Goal: Information Seeking & Learning: Learn about a topic

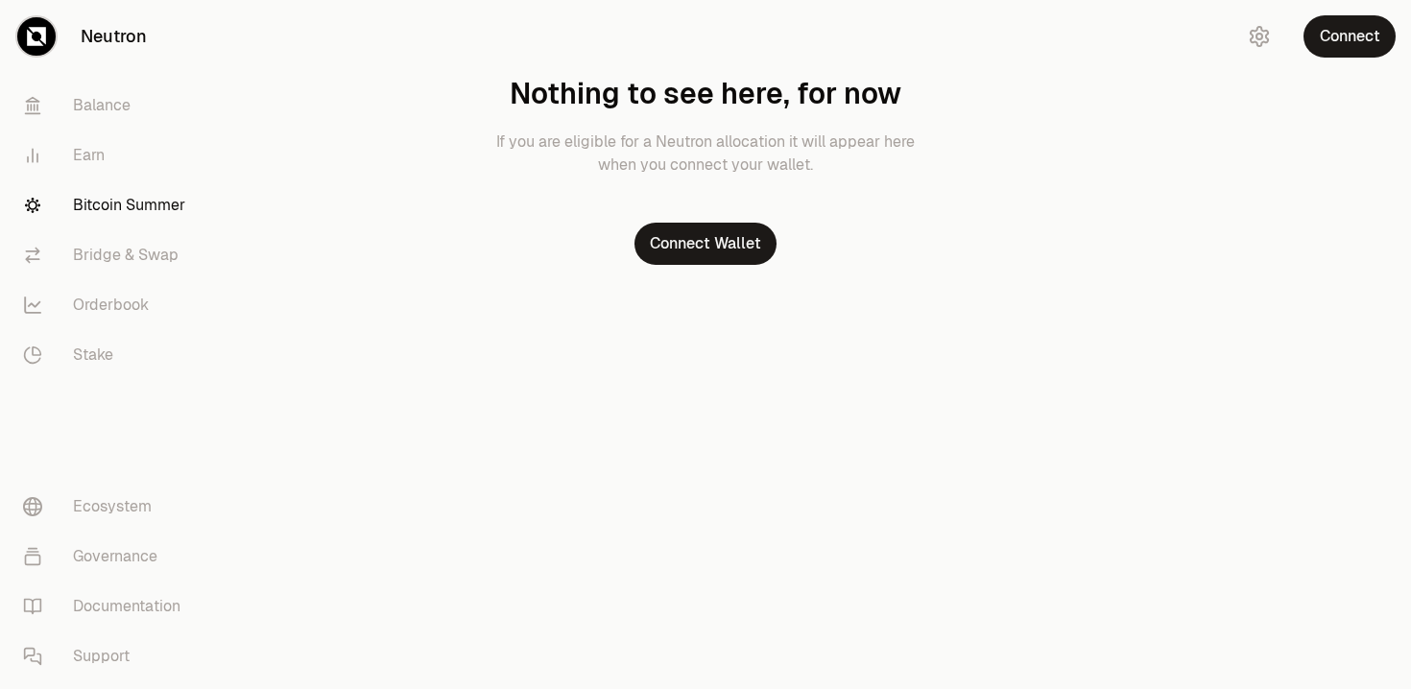
click at [112, 198] on link "Bitcoin Summer" at bounding box center [108, 205] width 200 height 50
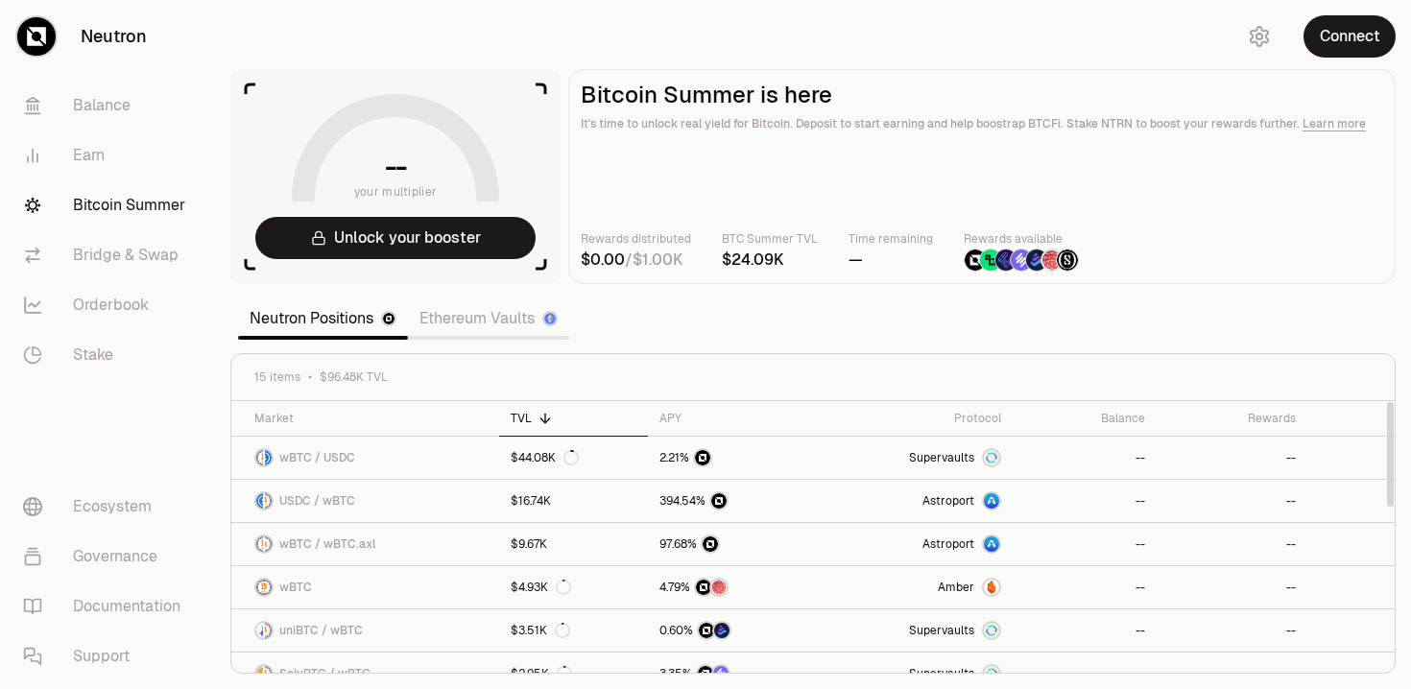
click at [481, 322] on link "Ethereum Vaults" at bounding box center [488, 319] width 161 height 38
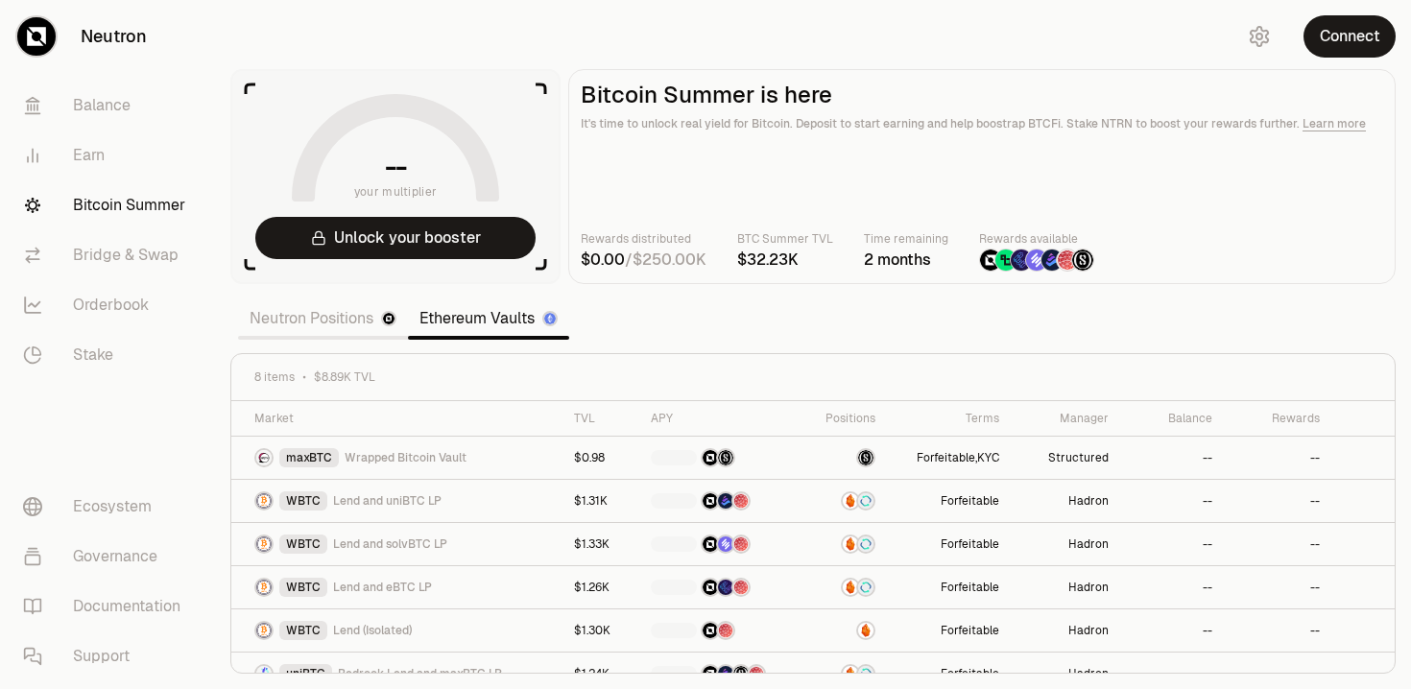
click at [1168, 315] on section "-- your multiplier Unlock your booster Bitcoin Summer is here It's time to unlo…" at bounding box center [813, 344] width 1196 height 689
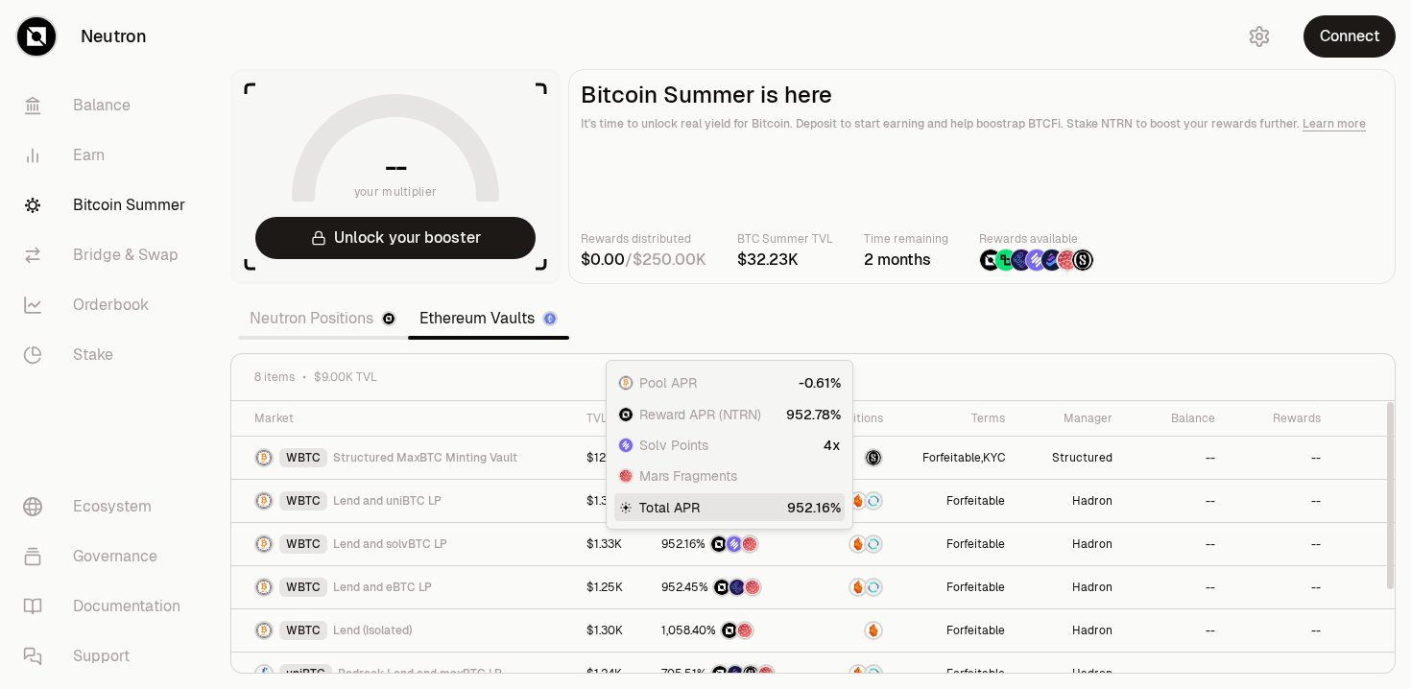
click at [323, 314] on link "Neutron Positions" at bounding box center [323, 319] width 170 height 38
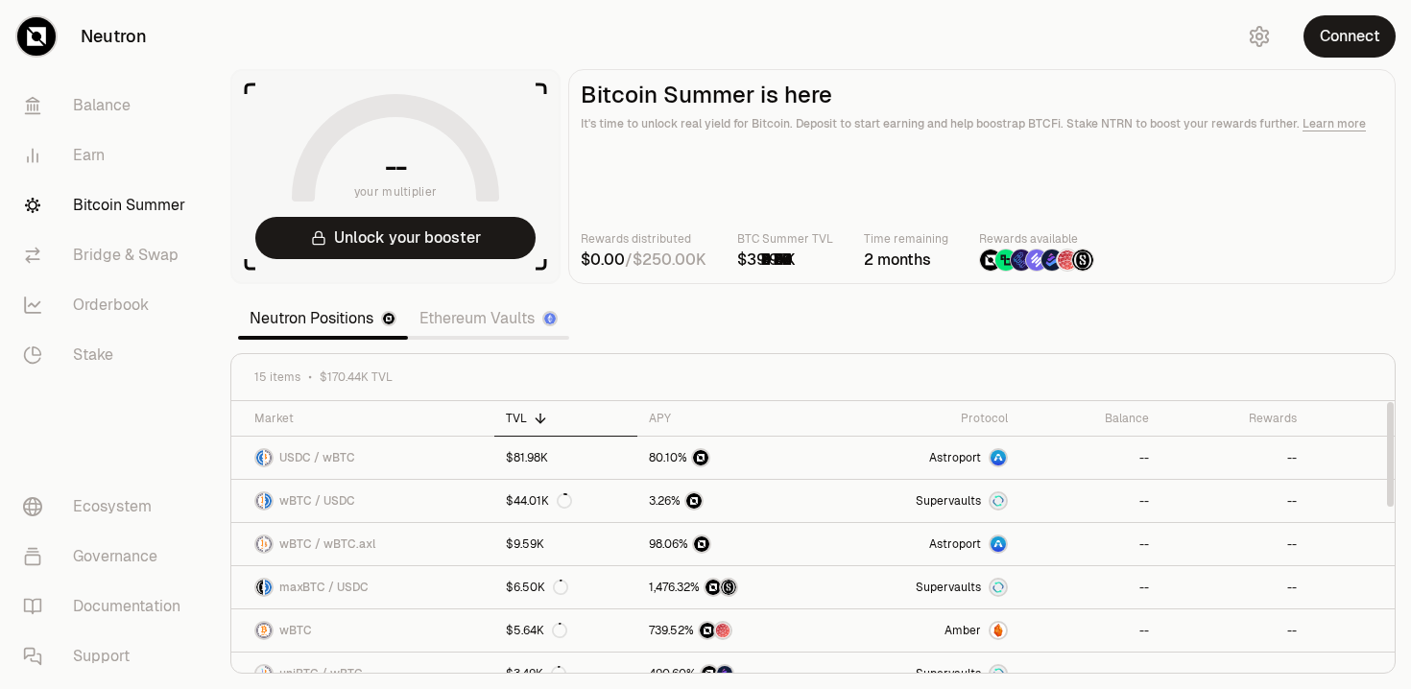
scroll to position [411, 0]
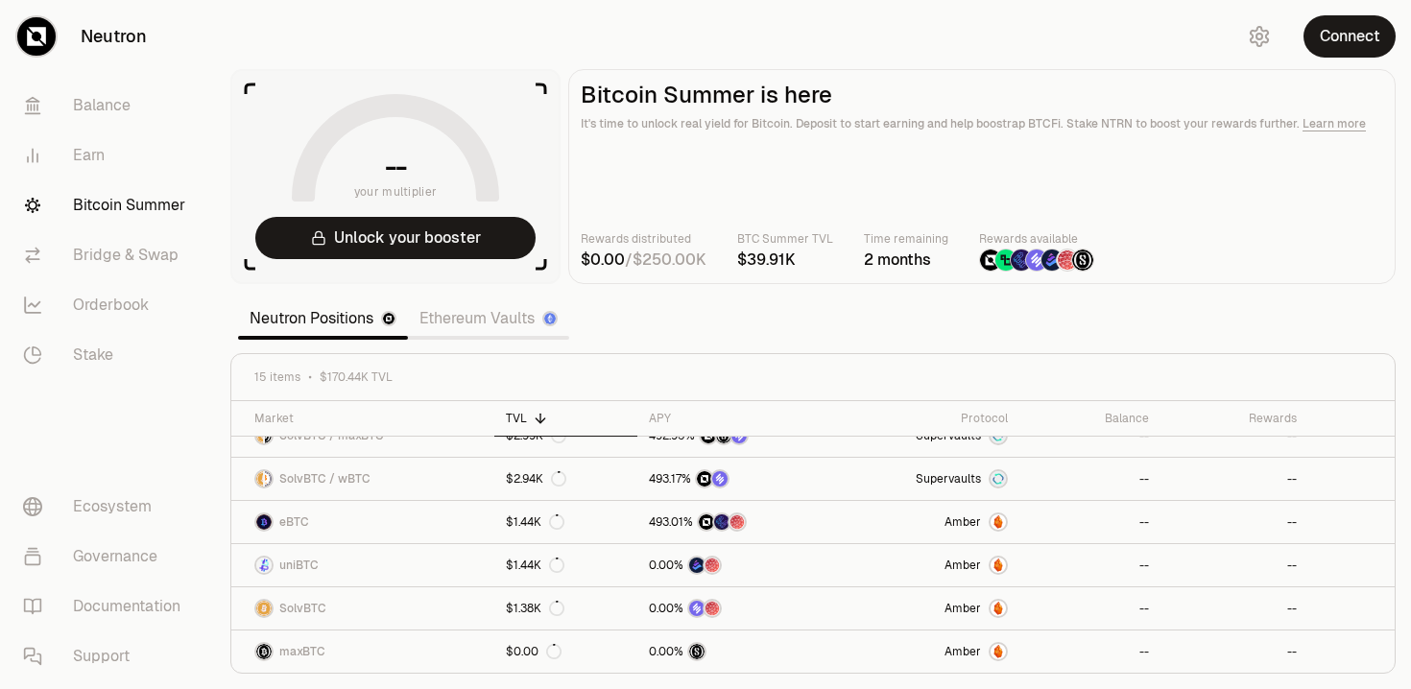
click at [513, 312] on link "Ethereum Vaults" at bounding box center [488, 319] width 161 height 38
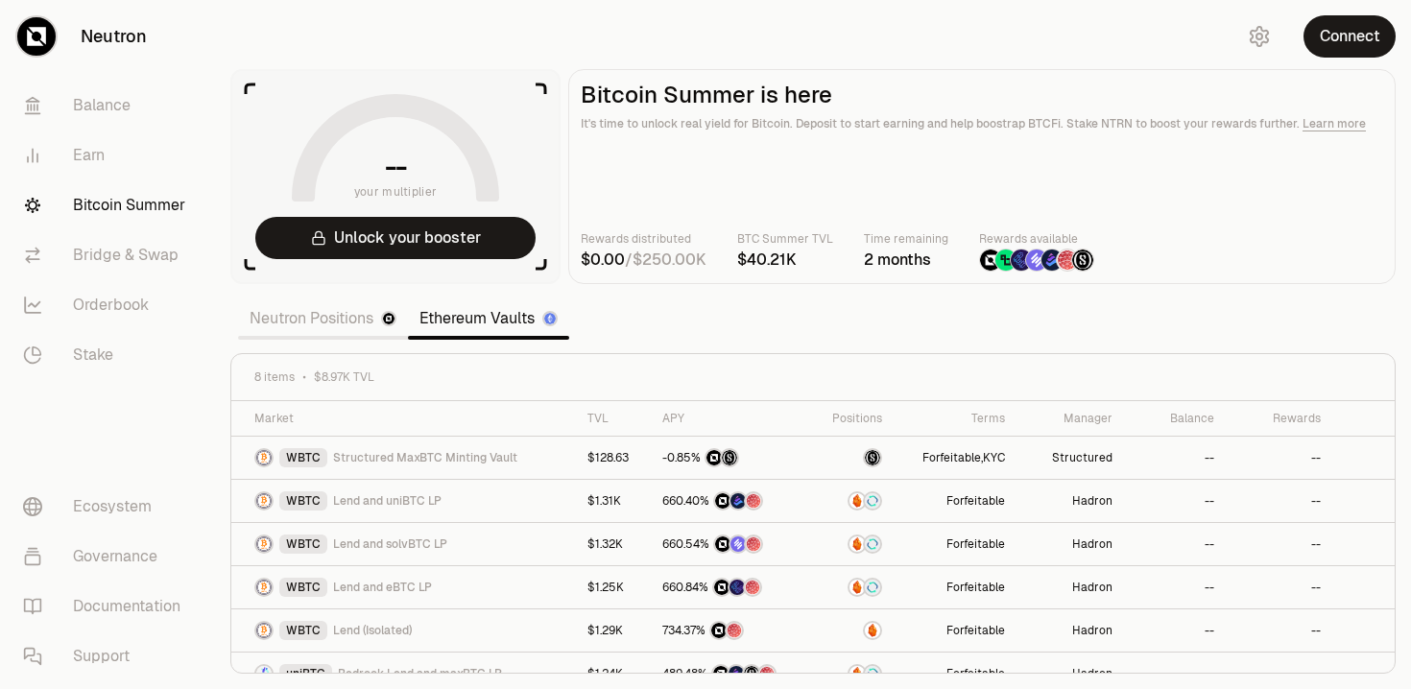
click at [655, 319] on section "-- your multiplier Unlock your booster Bitcoin Summer is here It's time to unlo…" at bounding box center [813, 344] width 1196 height 689
click at [275, 314] on link "Neutron Positions" at bounding box center [323, 319] width 170 height 38
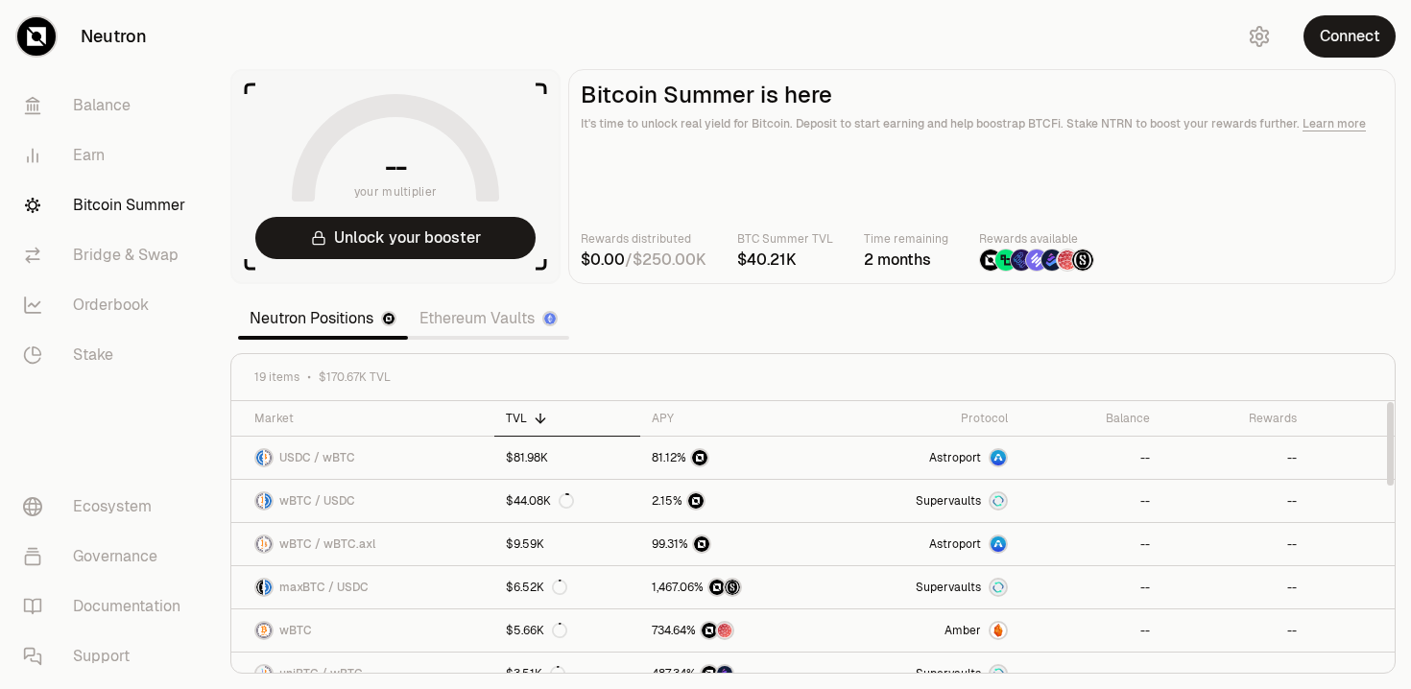
click at [474, 320] on link "Ethereum Vaults" at bounding box center [488, 319] width 161 height 38
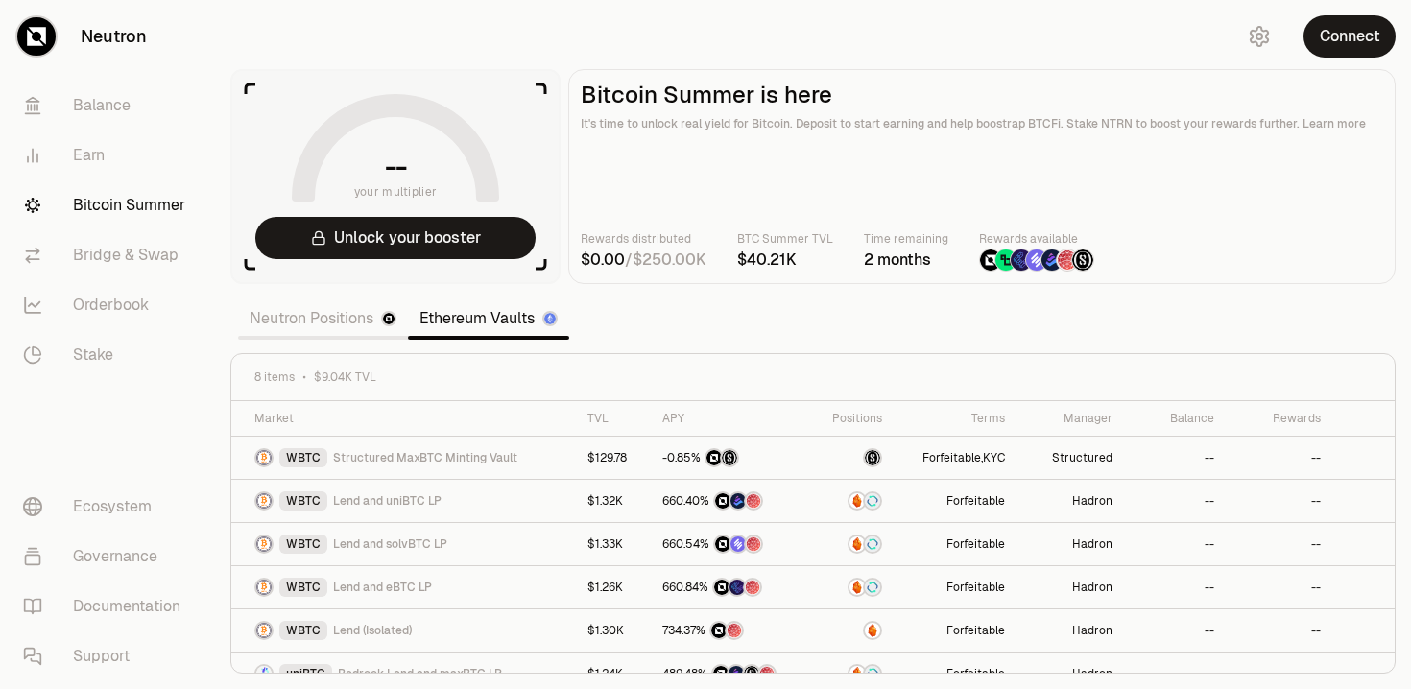
click at [317, 327] on link "Neutron Positions" at bounding box center [323, 319] width 170 height 38
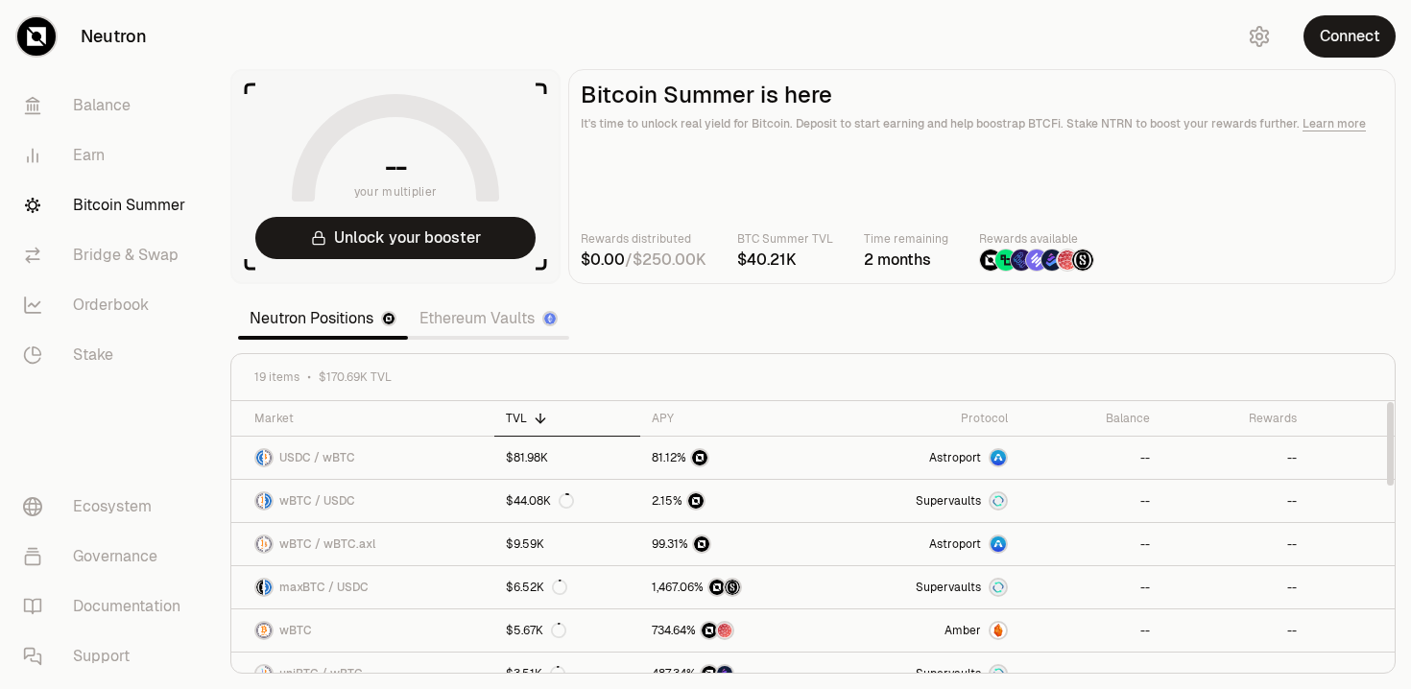
click at [468, 308] on link "Ethereum Vaults" at bounding box center [488, 319] width 161 height 38
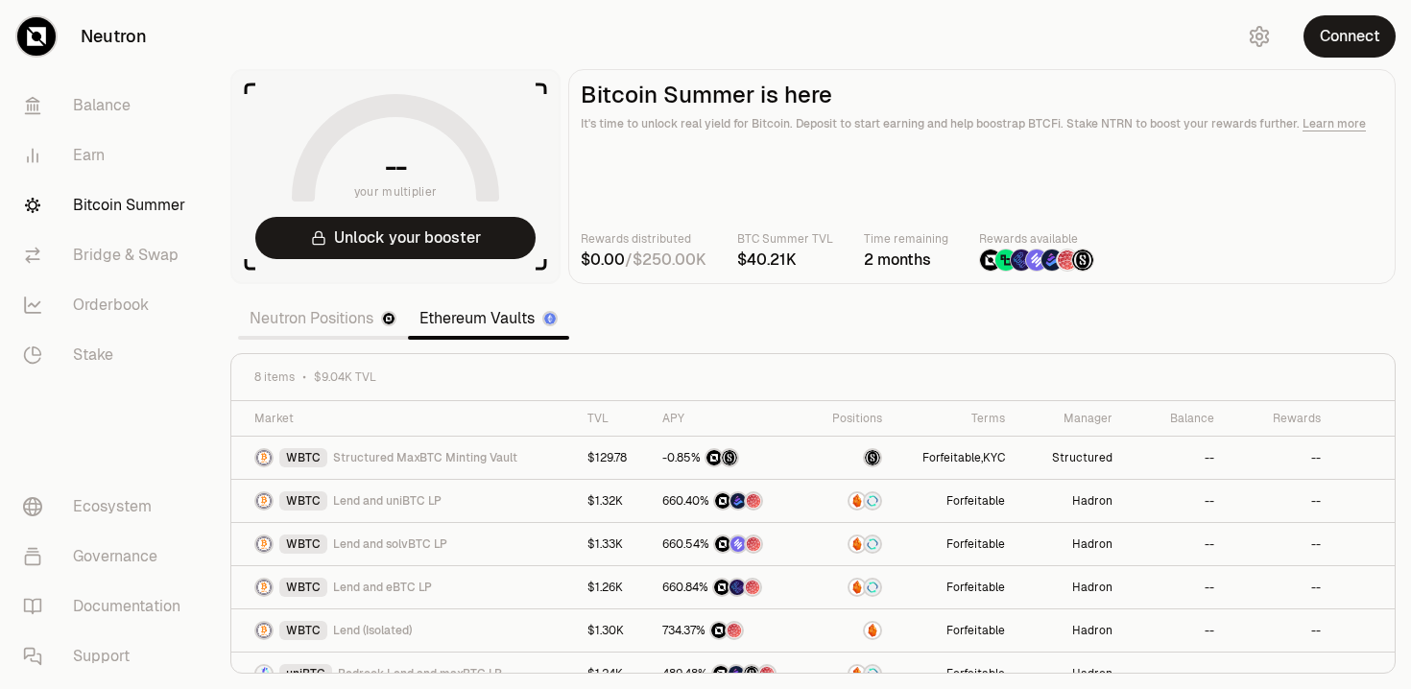
click at [311, 337] on div "Neutron Positions Ethereum Vaults" at bounding box center [403, 319] width 331 height 42
click at [290, 313] on link "Neutron Positions" at bounding box center [323, 319] width 170 height 38
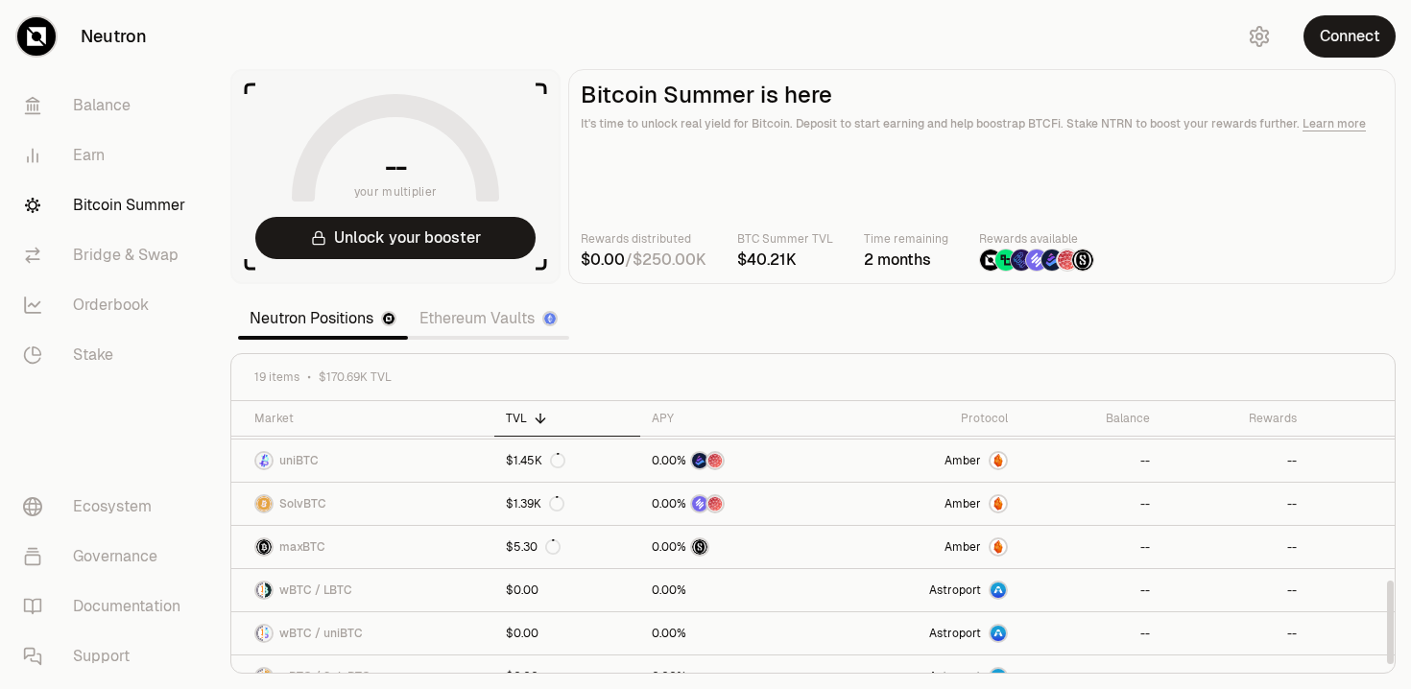
scroll to position [584, 0]
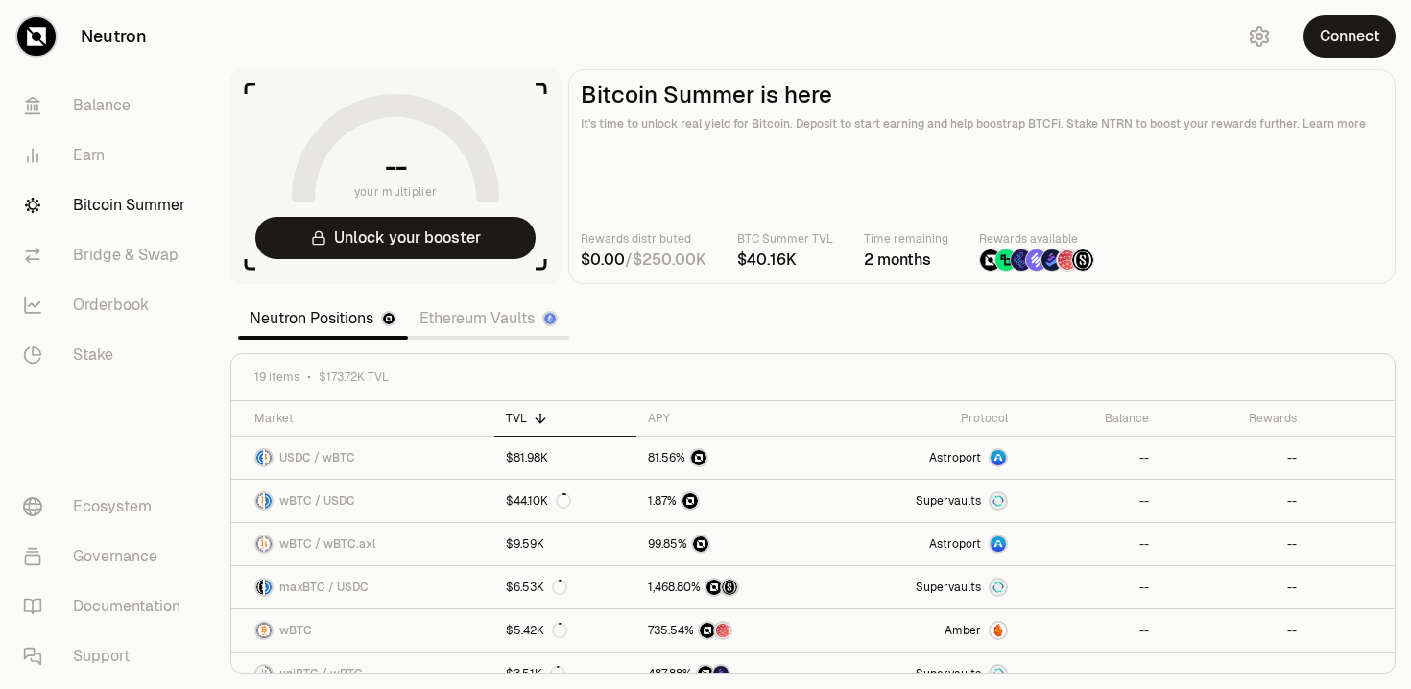
click at [501, 331] on link "Ethereum Vaults" at bounding box center [488, 319] width 161 height 38
